Goal: Information Seeking & Learning: Check status

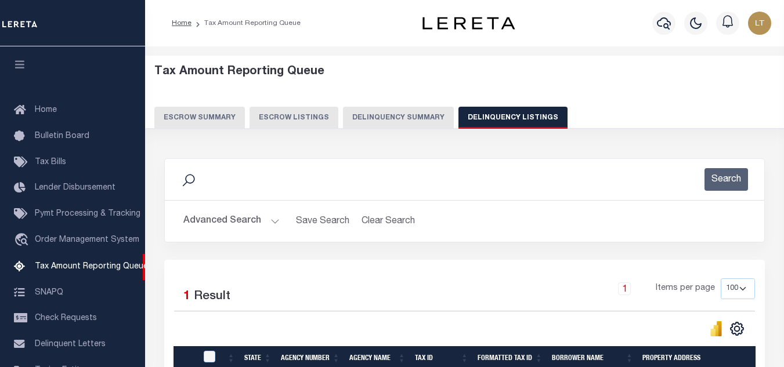
select select "100"
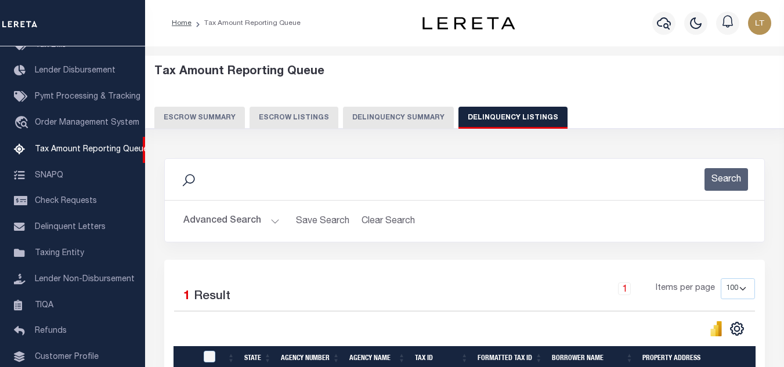
click at [483, 118] on button "Delinquency Listings" at bounding box center [512, 118] width 109 height 22
select select "100"
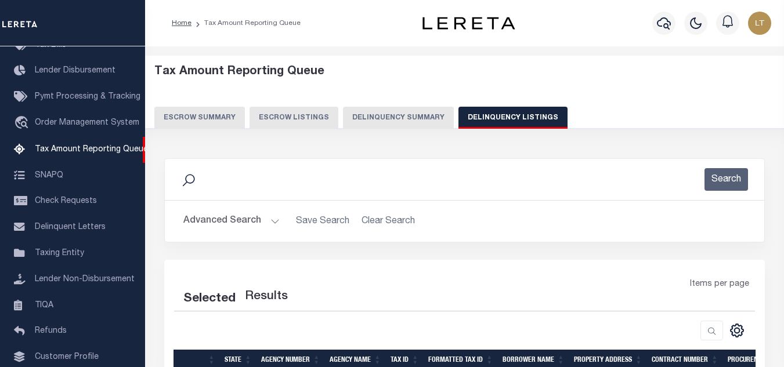
click at [229, 220] on button "Advanced Search" at bounding box center [231, 221] width 96 height 23
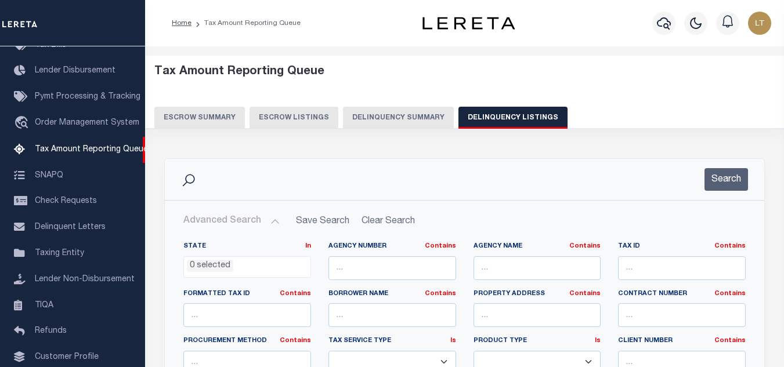
select select "100"
click at [660, 275] on input "text" at bounding box center [682, 268] width 128 height 24
paste input "[PHONE_NUMBER]"
type input "[PHONE_NUMBER]"
click at [729, 175] on button "Search" at bounding box center [726, 179] width 44 height 23
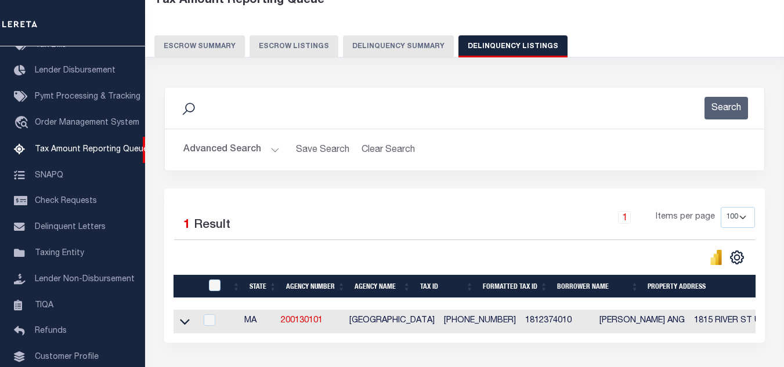
scroll to position [161, 0]
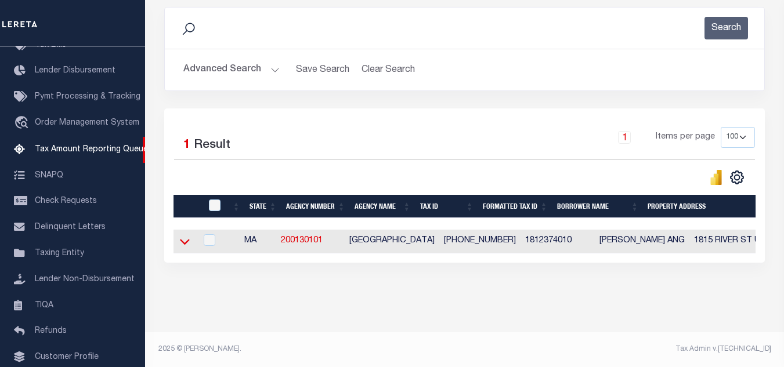
click at [184, 236] on icon at bounding box center [185, 242] width 10 height 12
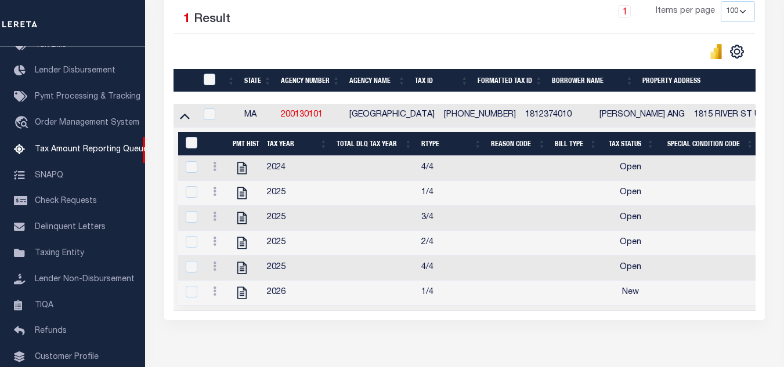
scroll to position [45, 0]
